Goal: Task Accomplishment & Management: Use online tool/utility

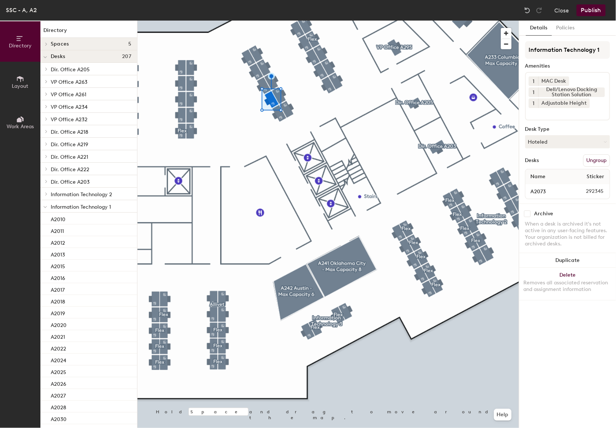
click at [601, 156] on button "Ungroup" at bounding box center [596, 160] width 27 height 12
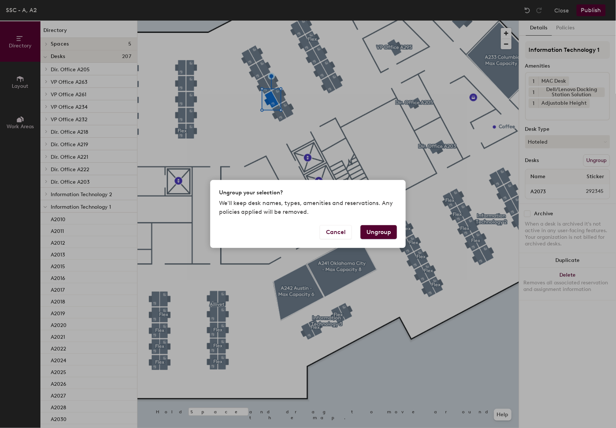
click at [377, 236] on button "Ungroup" at bounding box center [378, 232] width 36 height 14
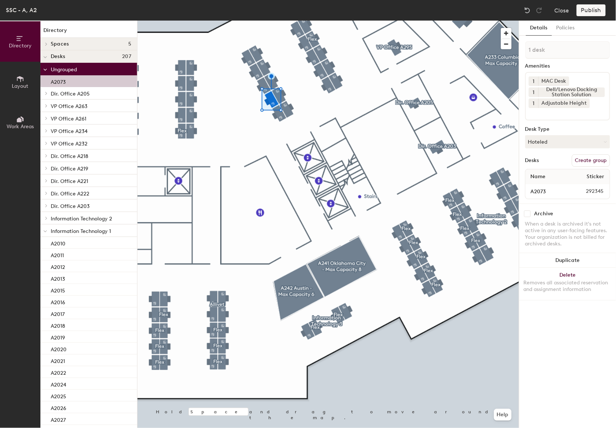
click at [587, 161] on button "Create group" at bounding box center [591, 160] width 38 height 12
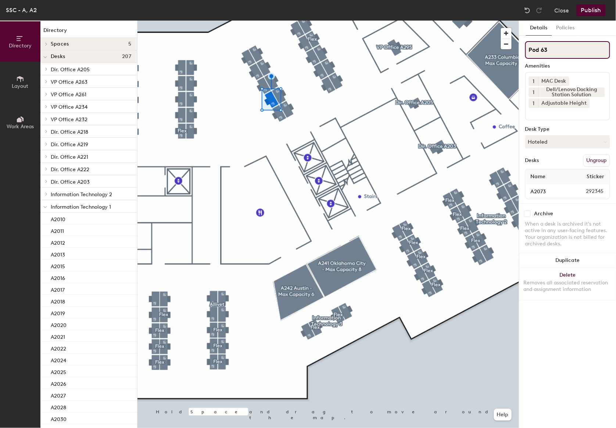
click at [446, 35] on div "Directory Layout Work Areas Directory Spaces 5 A233 Columbia - Max Capacity 12 …" at bounding box center [308, 224] width 616 height 407
type input "Flex"
click at [594, 157] on button "Ungroup" at bounding box center [596, 160] width 27 height 12
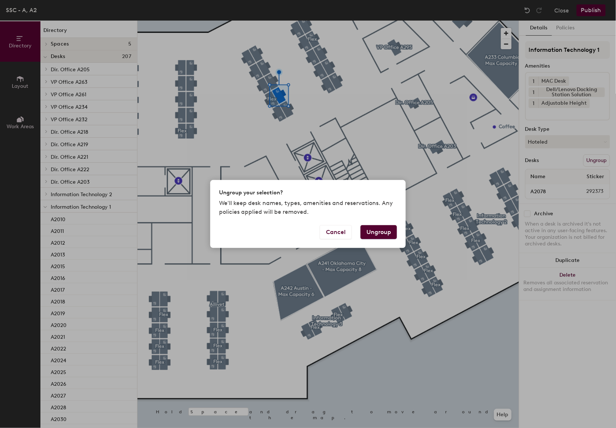
click at [378, 228] on button "Ungroup" at bounding box center [378, 232] width 36 height 14
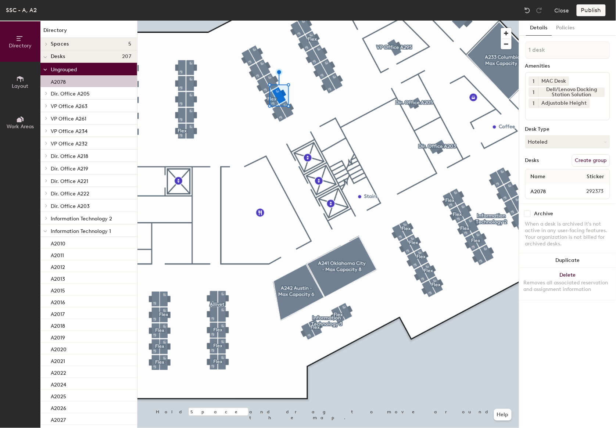
click at [596, 159] on button "Create group" at bounding box center [591, 160] width 38 height 12
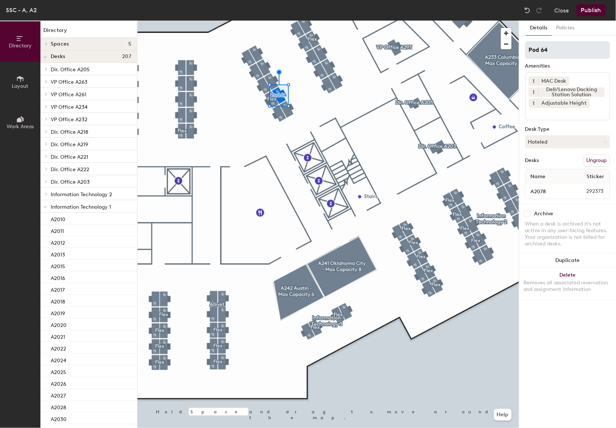
click at [291, 43] on div "Directory Layout Work Areas Directory Spaces 5 A233 Columbia - Max Capacity 12 …" at bounding box center [308, 224] width 616 height 407
type input "Flex"
click at [596, 155] on button "Ungroup" at bounding box center [596, 160] width 27 height 12
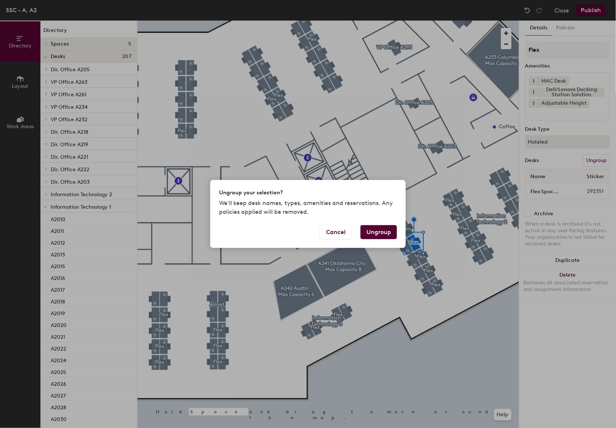
click at [381, 230] on button "Ungroup" at bounding box center [378, 232] width 36 height 14
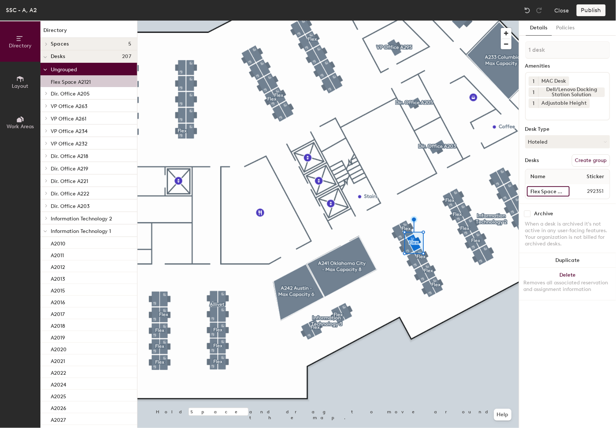
click at [530, 191] on input "Flex Space A2121" at bounding box center [548, 191] width 43 height 10
click at [558, 188] on input "Flex Space A2121" at bounding box center [548, 191] width 43 height 10
type input "A2121"
click at [432, 21] on div at bounding box center [327, 21] width 381 height 0
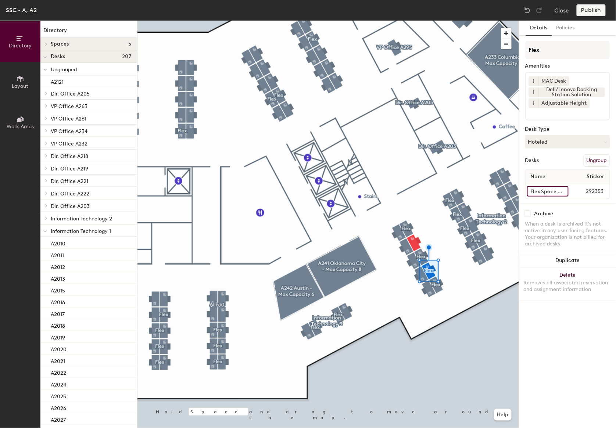
drag, startPoint x: 541, startPoint y: 192, endPoint x: 557, endPoint y: 187, distance: 16.9
click at [542, 192] on input "Flex Space A2123" at bounding box center [548, 191] width 42 height 10
click at [560, 188] on input "Flex Space A2123" at bounding box center [548, 191] width 42 height 10
click at [558, 189] on input "Flex Space A2123" at bounding box center [548, 191] width 42 height 10
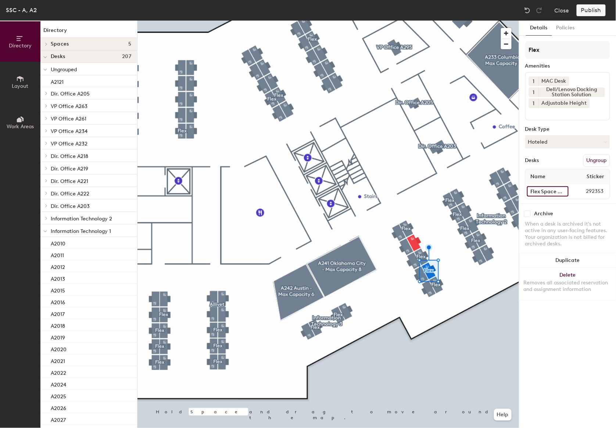
click at [558, 188] on input "Flex Space A2123" at bounding box center [548, 191] width 42 height 10
drag, startPoint x: 557, startPoint y: 183, endPoint x: 559, endPoint y: 187, distance: 4.1
click at [557, 184] on div "Flex Space A2123 292353" at bounding box center [567, 191] width 84 height 15
click at [558, 188] on input "Flex Space A2123" at bounding box center [548, 191] width 42 height 10
click at [559, 190] on input "Flex Space A2123" at bounding box center [548, 191] width 42 height 10
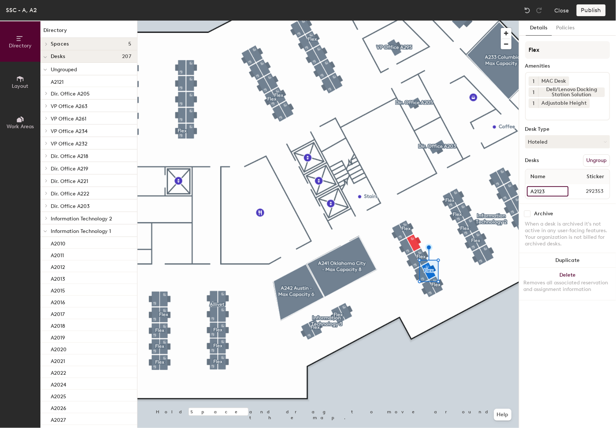
type input "A2123"
click at [591, 155] on button "Ungroup" at bounding box center [596, 160] width 27 height 12
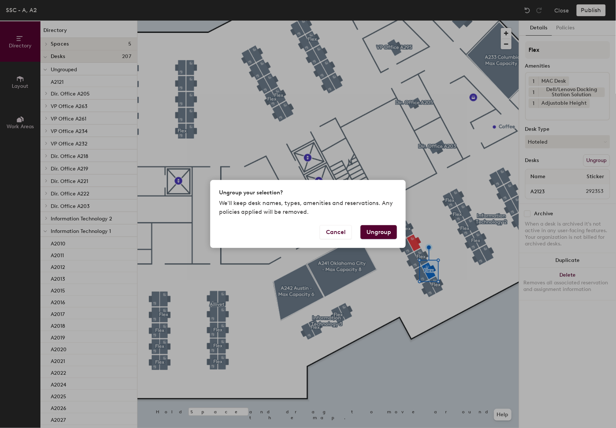
click at [382, 235] on button "Ungroup" at bounding box center [378, 232] width 36 height 14
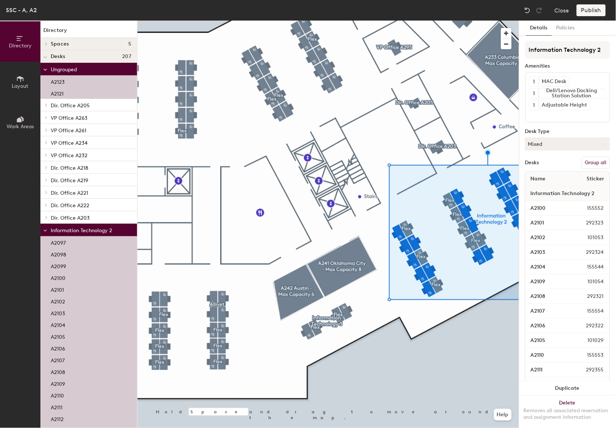
click at [583, 161] on button "Group all" at bounding box center [596, 162] width 28 height 12
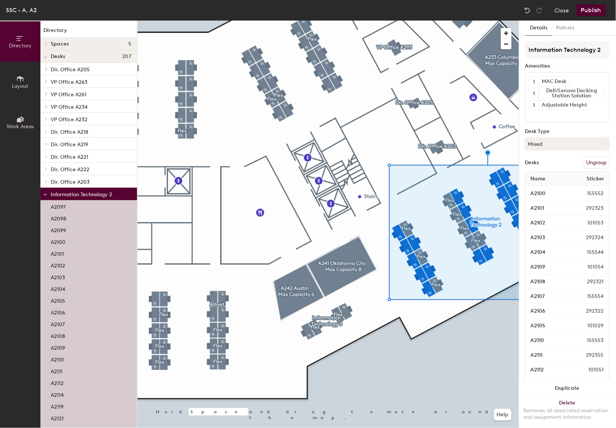
click at [593, 12] on button "Publish" at bounding box center [590, 10] width 29 height 12
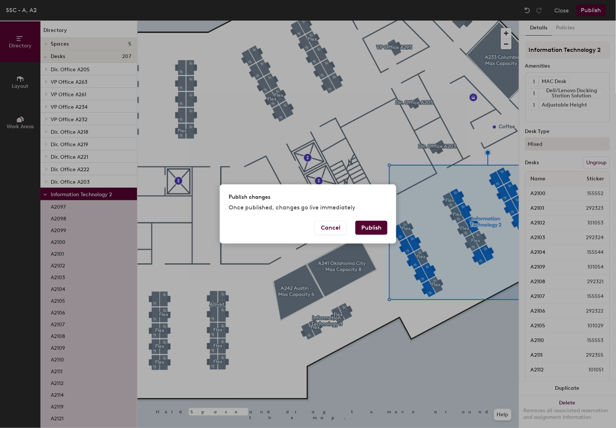
click at [366, 230] on button "Publish" at bounding box center [371, 228] width 32 height 14
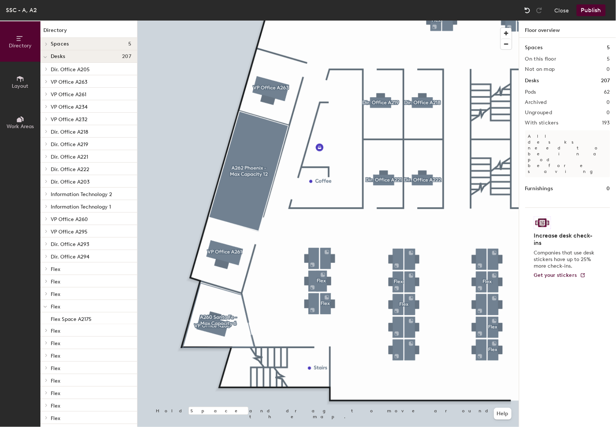
click at [530, 8] on img at bounding box center [527, 10] width 7 height 7
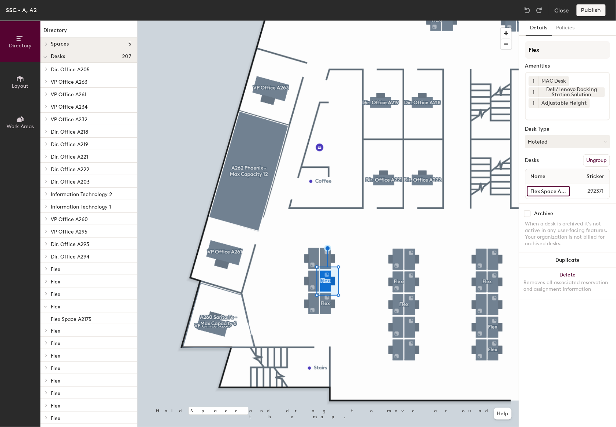
click at [553, 190] on input "Flex Space A2205" at bounding box center [548, 191] width 43 height 10
click at [548, 190] on input "Flex Space A2200" at bounding box center [548, 191] width 42 height 10
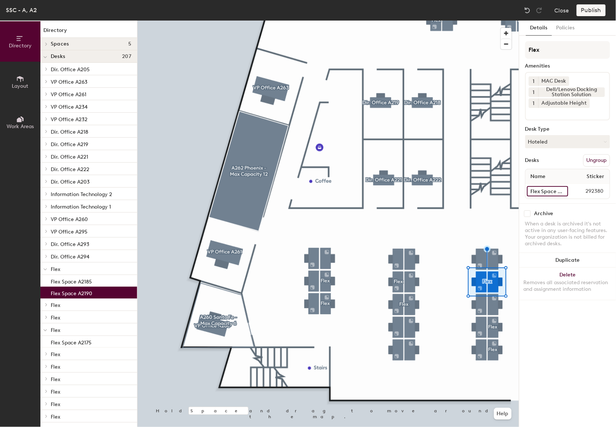
click at [544, 187] on input "Flex Space A2190" at bounding box center [547, 191] width 41 height 10
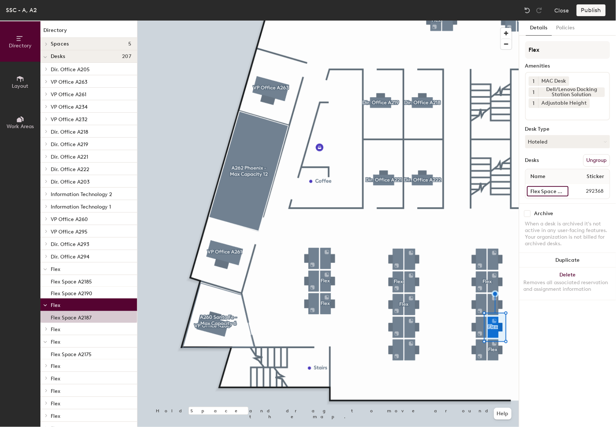
click at [545, 188] on input "Flex Space A2187" at bounding box center [548, 191] width 42 height 10
click at [518, 187] on div "Directory Layout Work Areas Directory Spaces 5 A233 Columbia - Max Capacity 12 …" at bounding box center [308, 224] width 616 height 407
type input "A2187"
click at [594, 158] on button "Ungroup" at bounding box center [596, 160] width 27 height 12
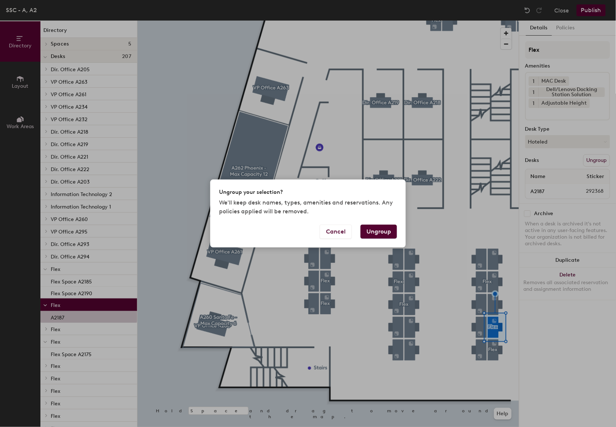
click at [370, 228] on button "Ungroup" at bounding box center [378, 232] width 36 height 14
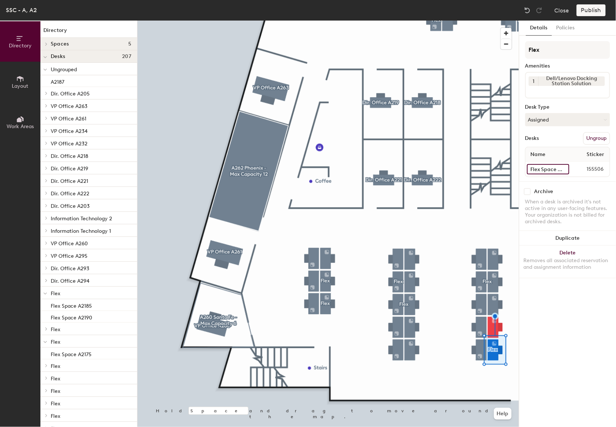
click at [536, 170] on input "Flex Space A2188" at bounding box center [548, 169] width 42 height 10
click at [536, 169] on input "Flex Space A2188" at bounding box center [548, 169] width 42 height 10
click at [551, 166] on input "Flex Space A2188" at bounding box center [548, 169] width 42 height 10
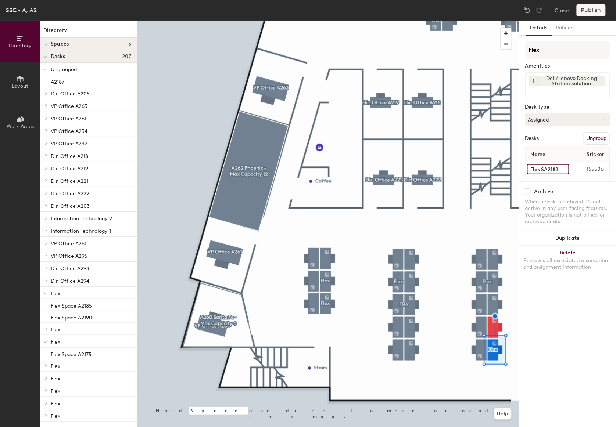
scroll to position [0, 0]
type input "A2188"
click at [602, 135] on button "Ungroup" at bounding box center [596, 138] width 27 height 12
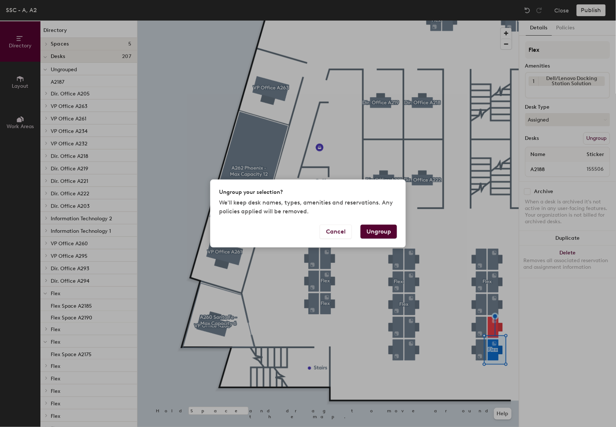
click at [371, 234] on button "Ungroup" at bounding box center [378, 232] width 36 height 14
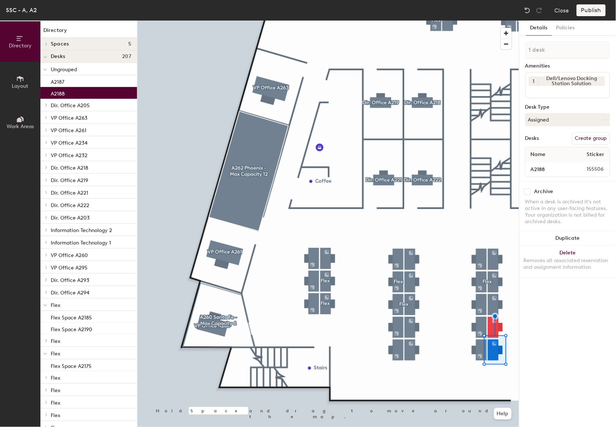
click at [490, 21] on div at bounding box center [327, 21] width 381 height 0
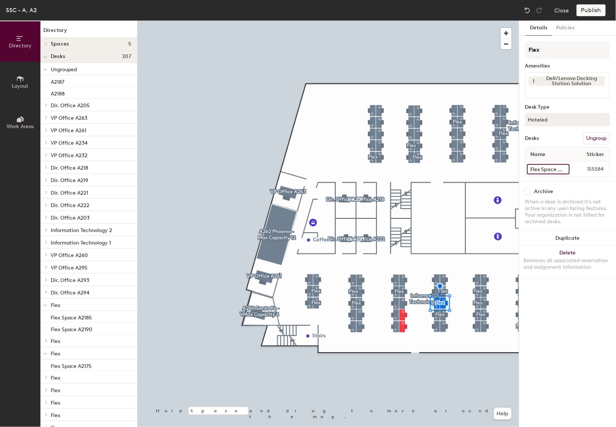
click at [539, 165] on input "Flex Space A2181" at bounding box center [548, 169] width 43 height 10
type input "A2181"
click at [594, 134] on button "Ungroup" at bounding box center [596, 138] width 27 height 12
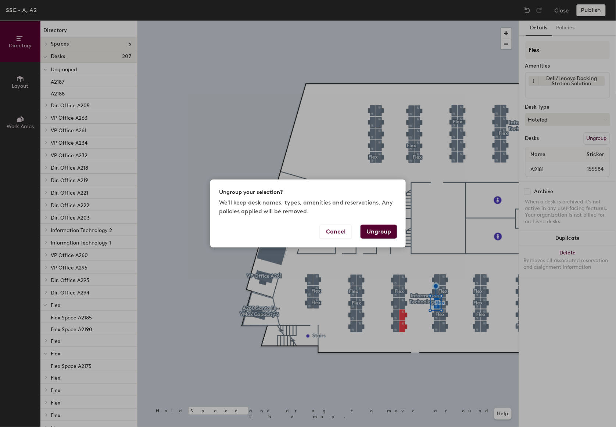
click at [389, 224] on div "Ungroup your selection? We'll keep desk names, types, amenities and reservation…" at bounding box center [307, 202] width 195 height 45
click at [388, 226] on button "Ungroup" at bounding box center [378, 232] width 36 height 14
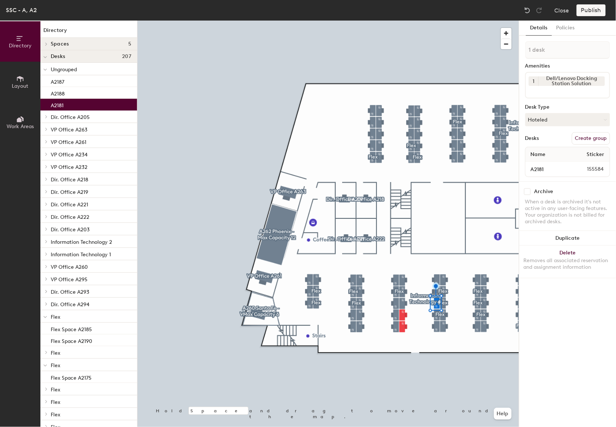
click at [435, 21] on div at bounding box center [327, 21] width 381 height 0
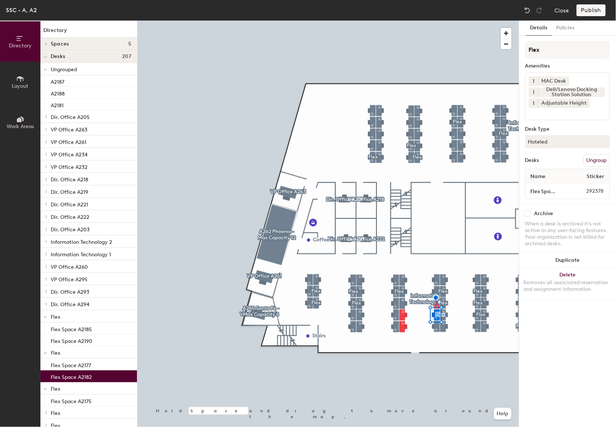
click at [596, 159] on button "Ungroup" at bounding box center [596, 160] width 27 height 12
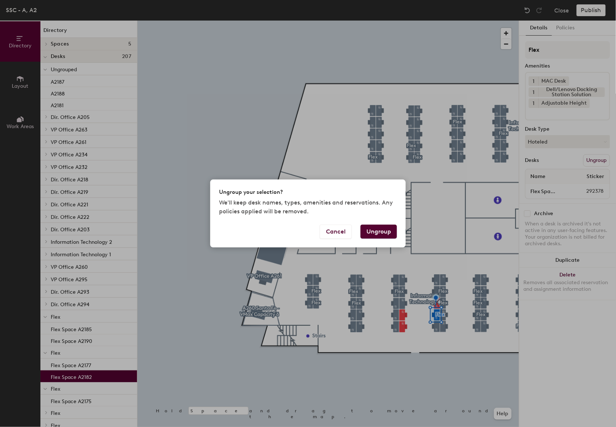
click at [379, 228] on button "Ungroup" at bounding box center [378, 232] width 36 height 14
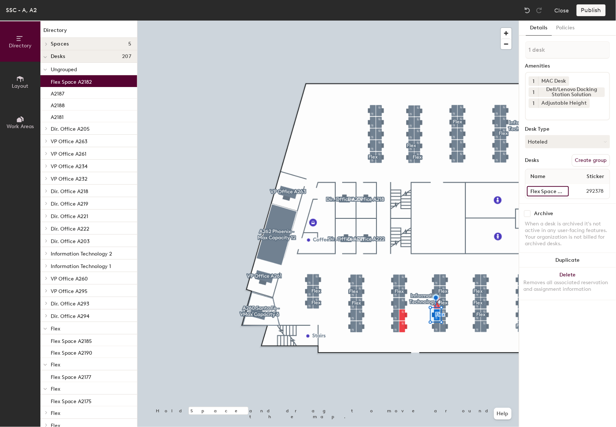
drag, startPoint x: 542, startPoint y: 189, endPoint x: 551, endPoint y: 190, distance: 9.9
click at [543, 189] on input "Flex Space A2182" at bounding box center [548, 191] width 42 height 10
click at [559, 189] on input "Flex Space A2182" at bounding box center [548, 191] width 42 height 10
click at [557, 188] on input "Flex Space A2182" at bounding box center [548, 191] width 42 height 10
type input "A2182"
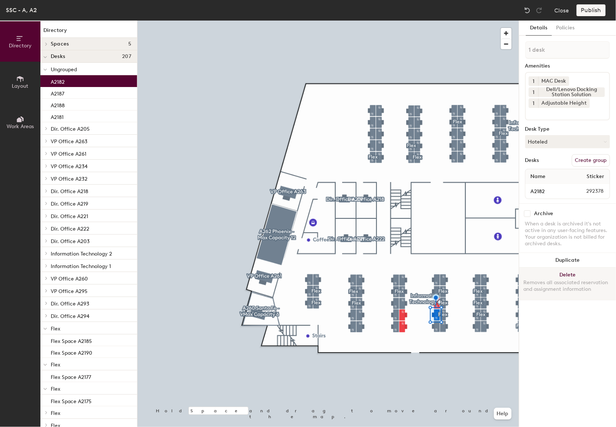
click at [402, 21] on div at bounding box center [327, 21] width 381 height 0
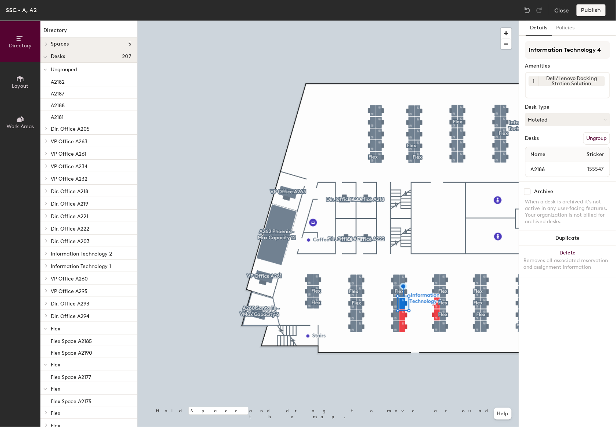
click at [436, 21] on div at bounding box center [327, 21] width 381 height 0
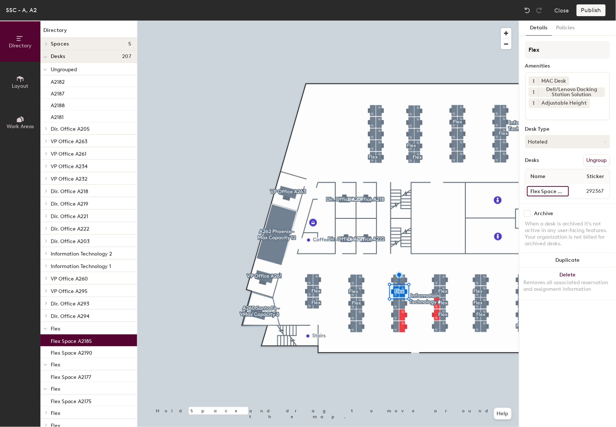
click at [533, 188] on input "Flex Space A2185" at bounding box center [548, 191] width 42 height 10
click at [548, 192] on input "Flex Space A2185" at bounding box center [548, 191] width 42 height 10
click at [589, 158] on button "Ungroup" at bounding box center [596, 160] width 27 height 12
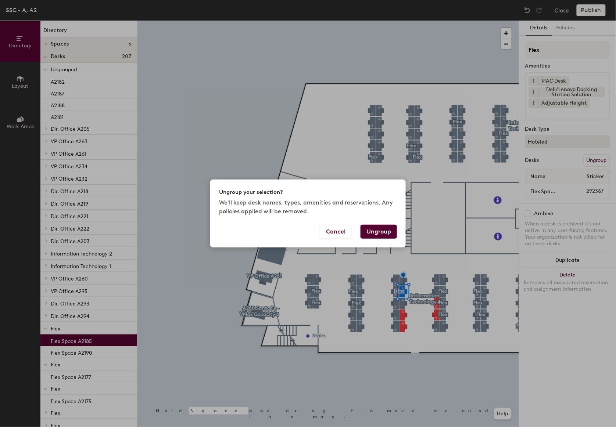
click at [384, 234] on button "Ungroup" at bounding box center [378, 232] width 36 height 14
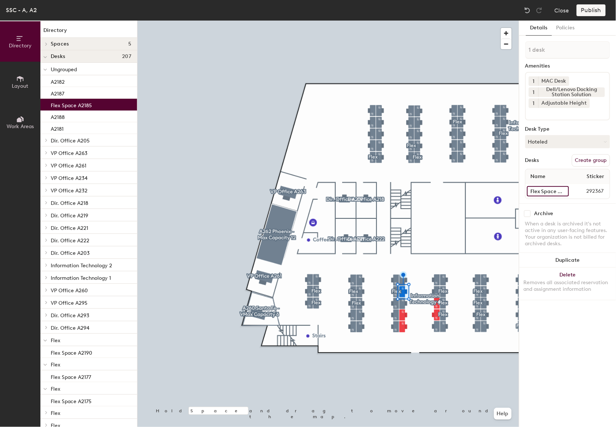
click at [547, 188] on input "Flex Space A2185" at bounding box center [548, 191] width 42 height 10
click at [558, 189] on input "Flex Space A2185" at bounding box center [548, 191] width 42 height 10
type input "A2185"
click at [402, 21] on div at bounding box center [327, 21] width 381 height 0
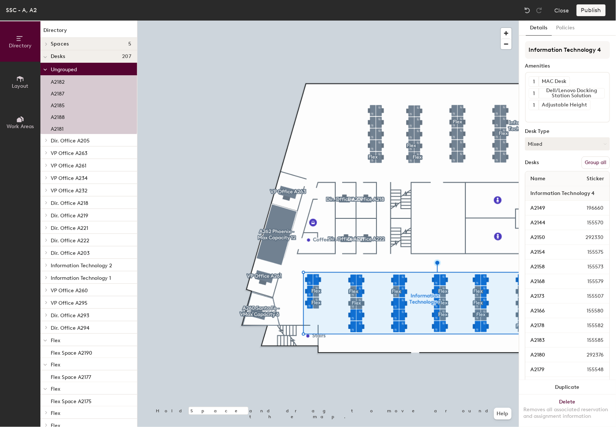
click at [588, 159] on button "Group all" at bounding box center [596, 162] width 28 height 12
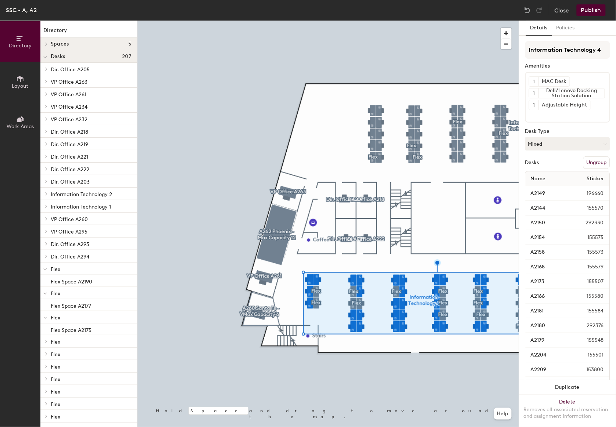
click at [592, 8] on button "Publish" at bounding box center [590, 10] width 29 height 12
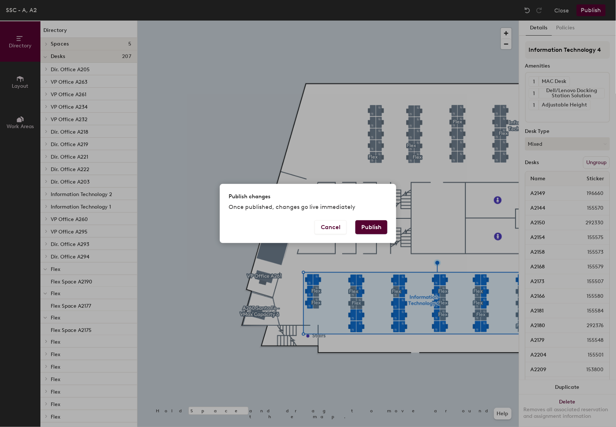
click at [377, 226] on button "Publish" at bounding box center [371, 227] width 32 height 14
